Goal: Navigation & Orientation: Find specific page/section

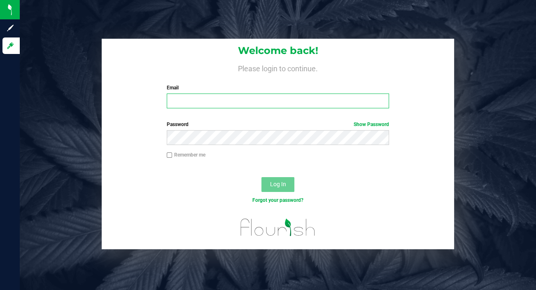
click at [242, 97] on input "Email" at bounding box center [278, 100] width 223 height 15
type input "[EMAIL_ADDRESS][DOMAIN_NAME]"
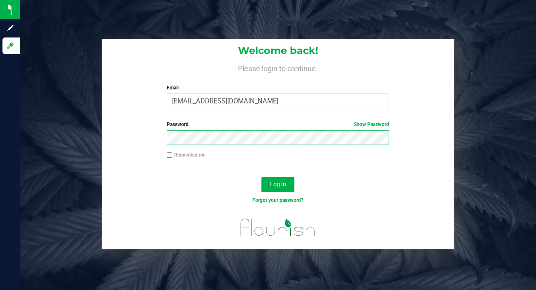
click at [261, 177] on button "Log In" at bounding box center [277, 184] width 33 height 15
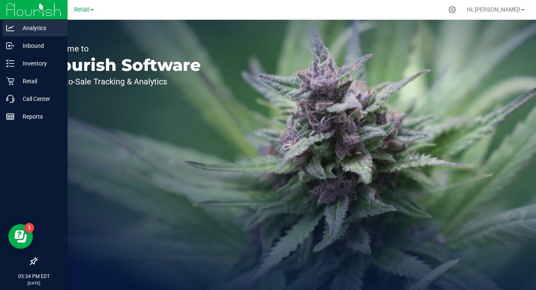
click at [40, 30] on p "Analytics" at bounding box center [38, 28] width 49 height 10
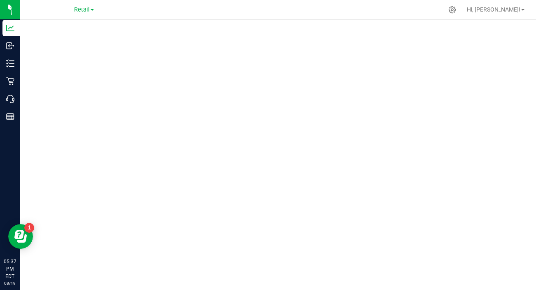
click at [318, 23] on div at bounding box center [278, 152] width 516 height 265
click at [277, 8] on div at bounding box center [295, 10] width 296 height 16
click at [518, 8] on span "Hi, [PERSON_NAME]!" at bounding box center [494, 9] width 54 height 7
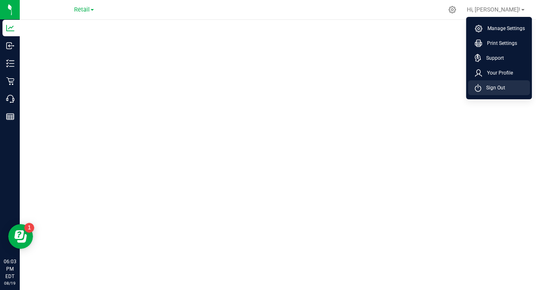
click at [487, 86] on span "Sign Out" at bounding box center [493, 88] width 24 height 8
